Goal: Information Seeking & Learning: Check status

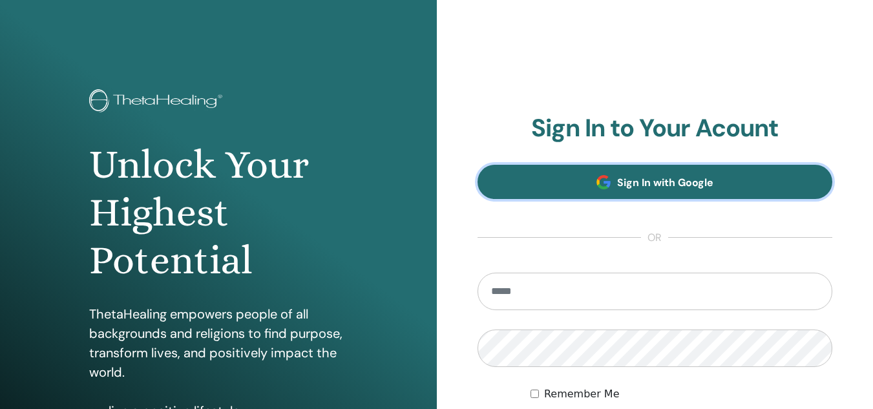
click at [634, 189] on link "Sign In with Google" at bounding box center [654, 182] width 355 height 34
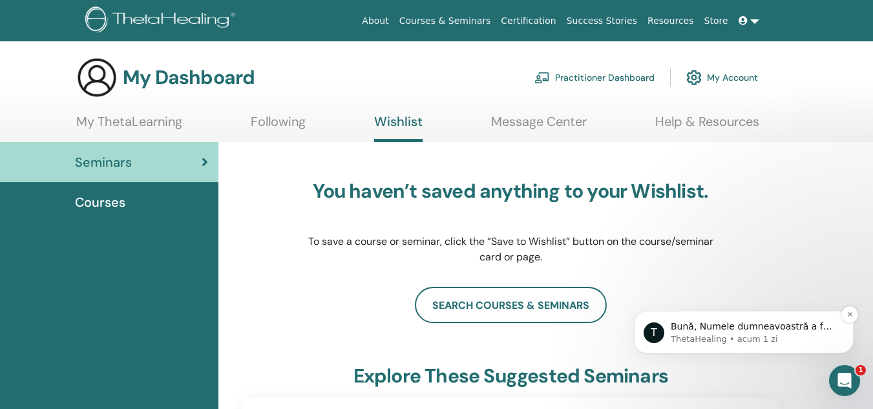
click at [736, 324] on p "Bună, Numele dumneavoastră a fost corectat conform cererii dumneavoastră. Puteț…" at bounding box center [753, 326] width 167 height 13
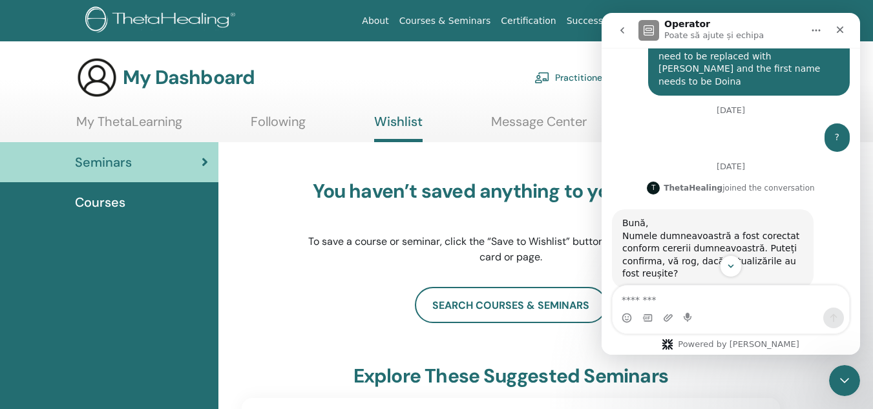
scroll to position [349, 0]
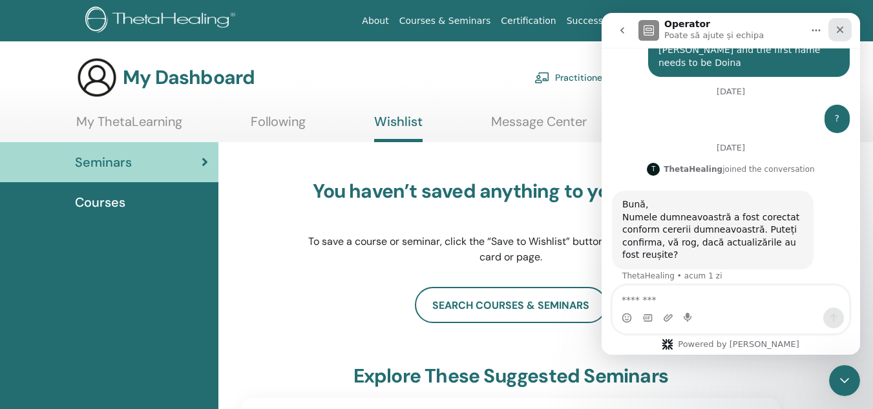
click at [845, 36] on div "Închidere" at bounding box center [839, 29] width 23 height 23
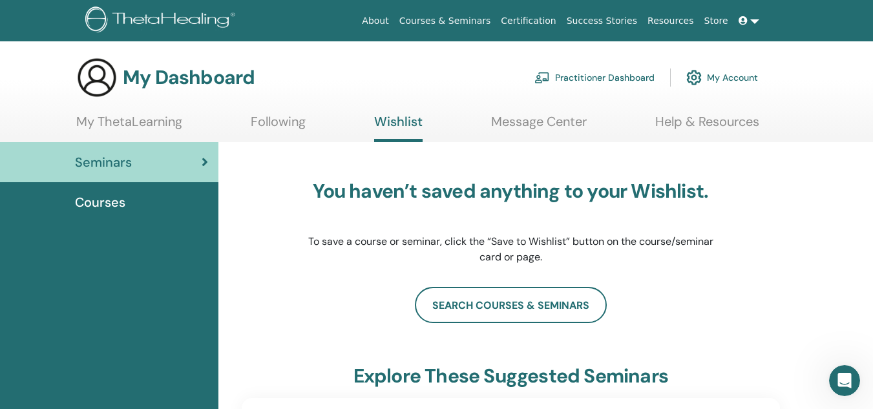
click at [707, 84] on link "My Account" at bounding box center [722, 77] width 72 height 28
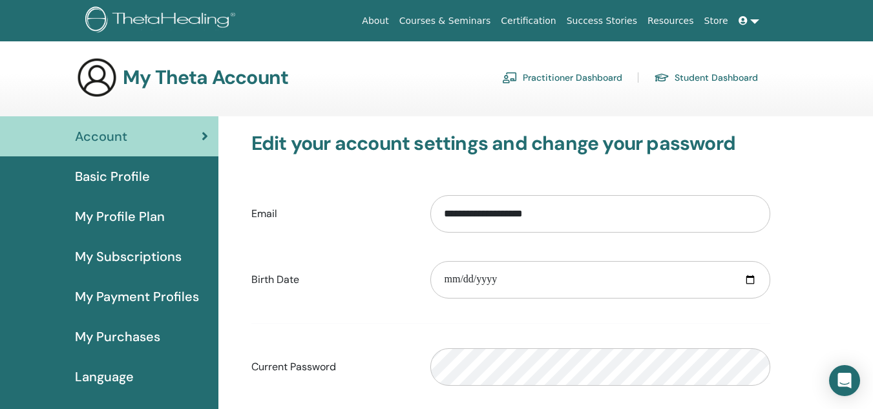
click at [165, 169] on div "Basic Profile" at bounding box center [109, 176] width 198 height 19
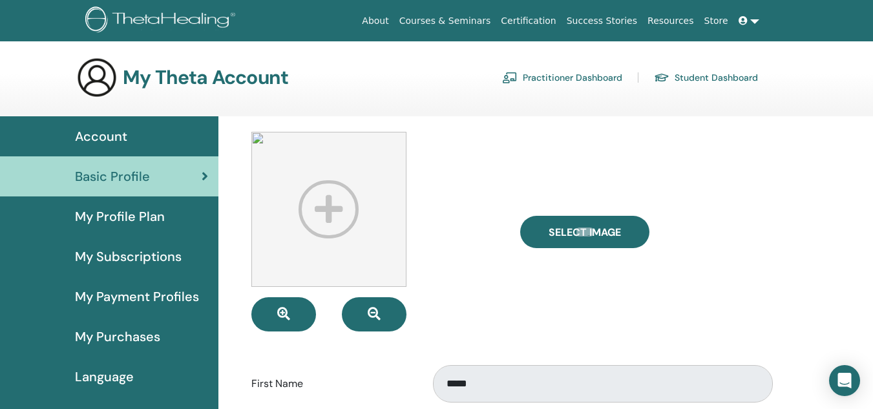
click at [545, 14] on link "Certification" at bounding box center [527, 21] width 65 height 24
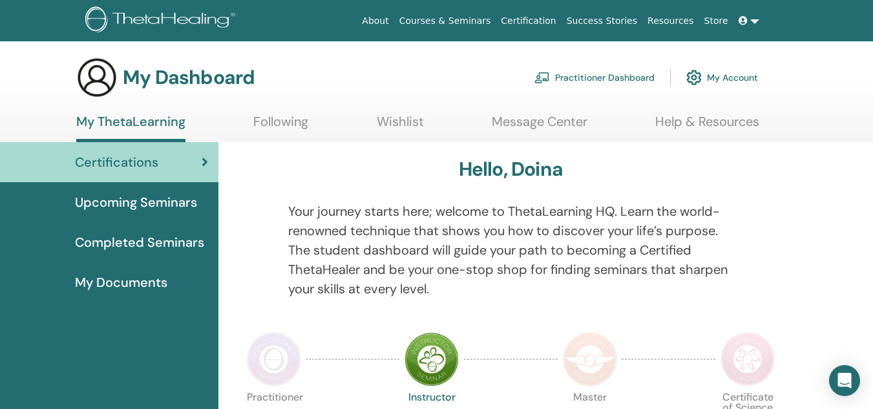
click at [129, 211] on span "Upcoming Seminars" at bounding box center [136, 201] width 122 height 19
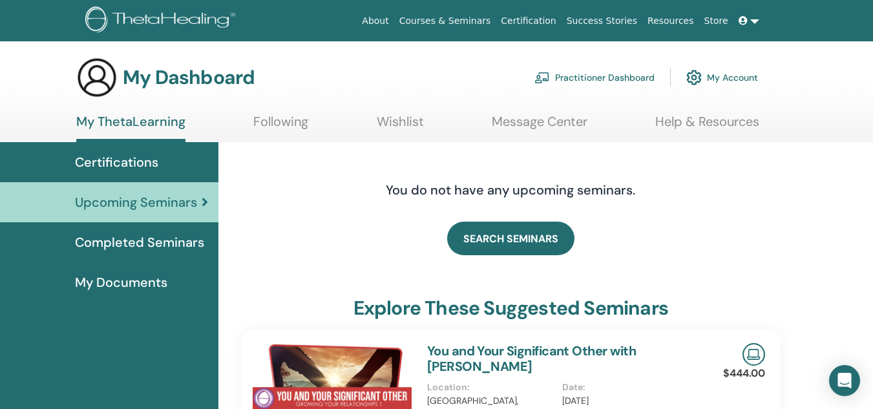
click at [129, 240] on span "Completed Seminars" at bounding box center [139, 242] width 129 height 19
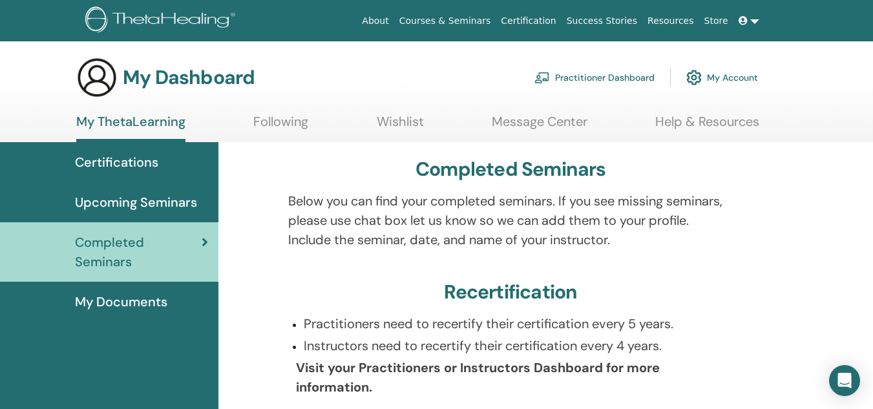
click at [125, 289] on link "My Documents" at bounding box center [109, 302] width 218 height 40
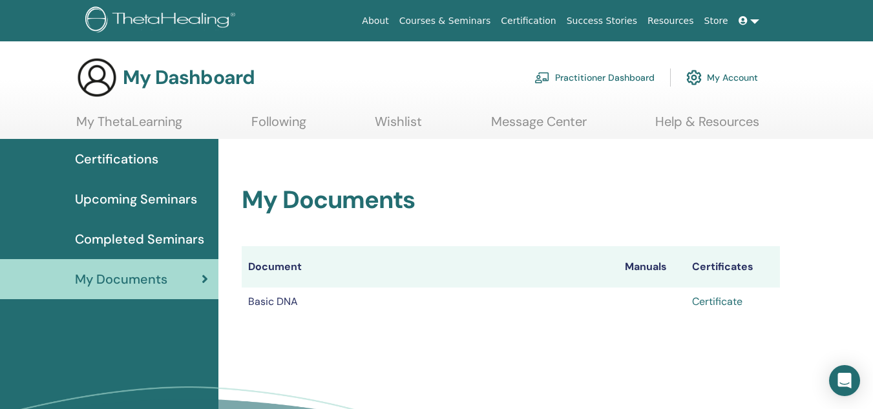
click at [717, 300] on link "Certificate" at bounding box center [717, 302] width 50 height 14
click at [831, 382] on div "Open Intercom Messenger" at bounding box center [844, 381] width 34 height 34
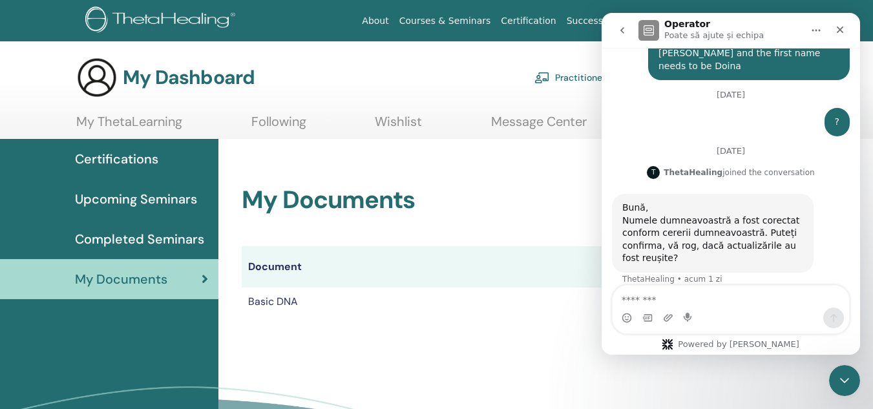
scroll to position [349, 0]
click at [723, 296] on textarea "Mesaj..." at bounding box center [730, 297] width 236 height 22
type textarea "**********"
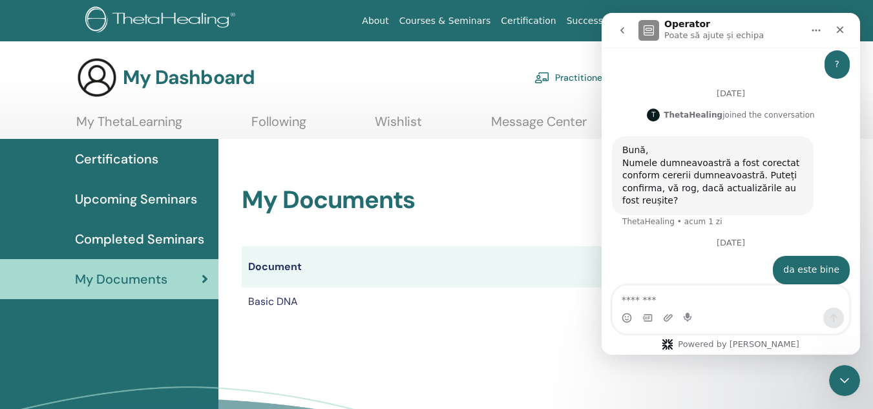
click at [725, 293] on textarea "Mesaj..." at bounding box center [730, 297] width 236 height 22
click at [839, 24] on div "Închidere" at bounding box center [839, 29] width 23 height 23
